Goal: Task Accomplishment & Management: Manage account settings

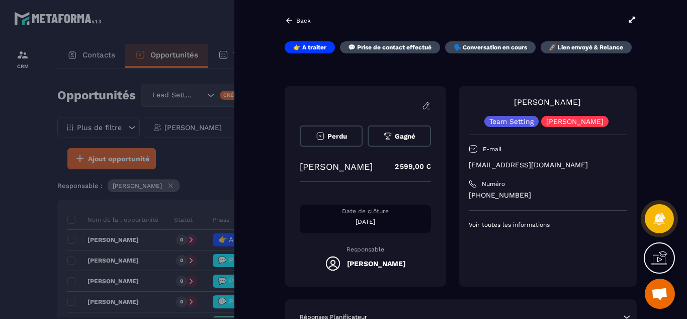
click at [31, 273] on div at bounding box center [343, 159] width 687 height 319
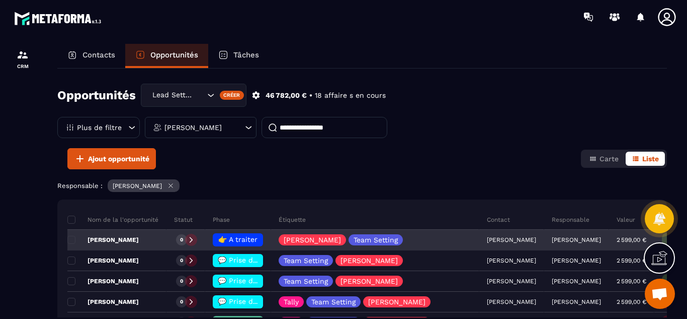
click at [230, 241] on span "👉 A traiter" at bounding box center [237, 239] width 39 height 8
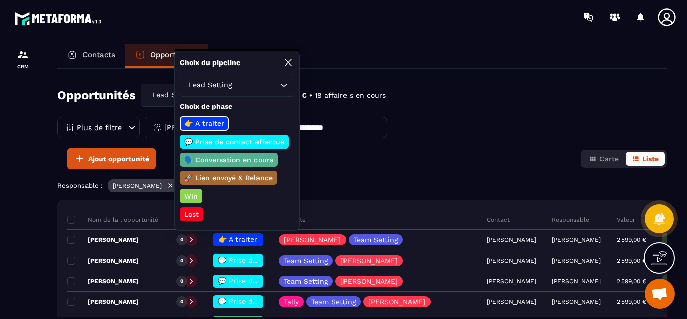
click at [228, 142] on p "💬 Prise de contact effectué" at bounding box center [234, 141] width 103 height 10
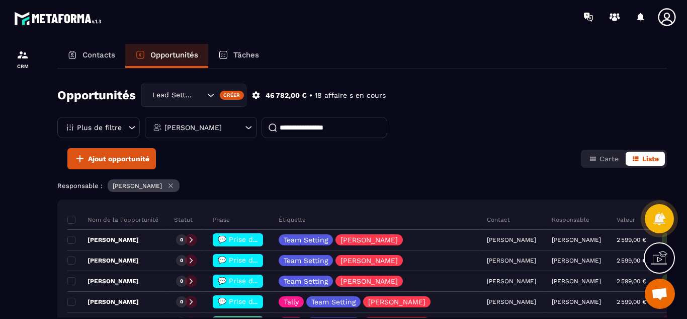
click at [29, 231] on div at bounding box center [22, 191] width 45 height 314
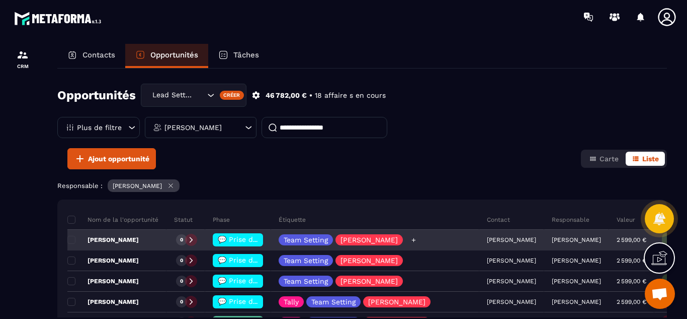
drag, startPoint x: 389, startPoint y: 170, endPoint x: 409, endPoint y: 236, distance: 68.9
click at [409, 236] on div "Opportunités Lead Setting Créer 46 782,00 € • 18 affaire s en cours Plus de fil…" at bounding box center [362, 192] width 610 height 249
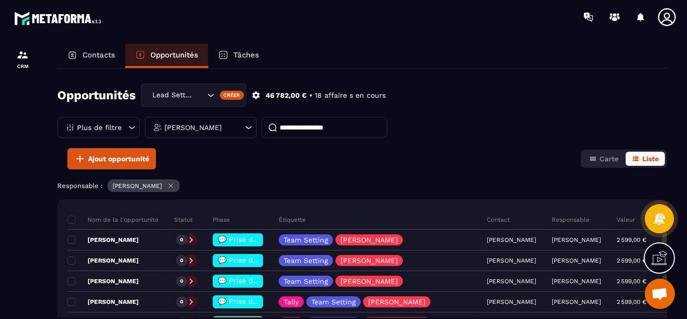
click at [402, 140] on div "Opportunités Lead Setting Créer 46 782,00 € • 18 affaire s en cours Plus de fil…" at bounding box center [362, 116] width 610 height 64
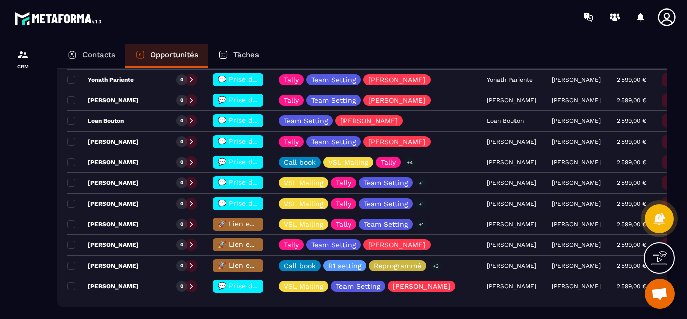
scroll to position [322, 0]
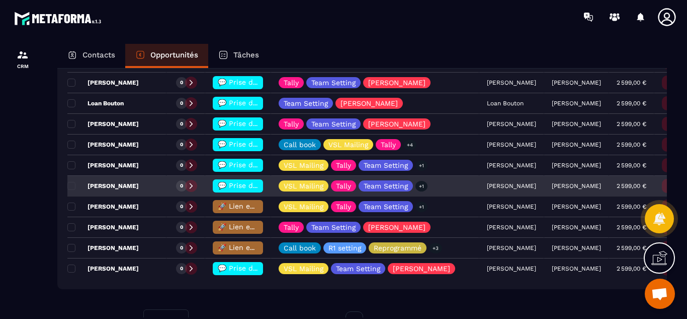
click at [127, 187] on p "[PERSON_NAME]" at bounding box center [102, 186] width 71 height 8
